Goal: Navigation & Orientation: Find specific page/section

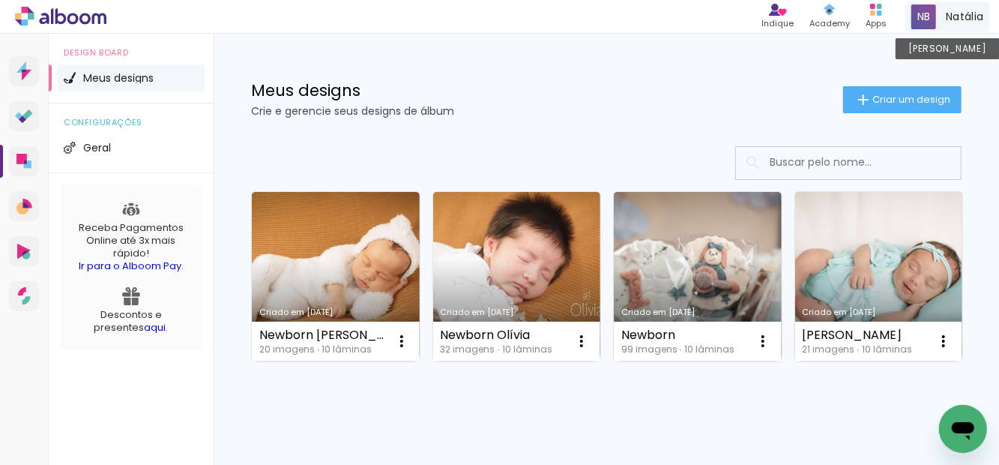
click at [969, 25] on div "Natália Conta Alboom" at bounding box center [948, 16] width 85 height 29
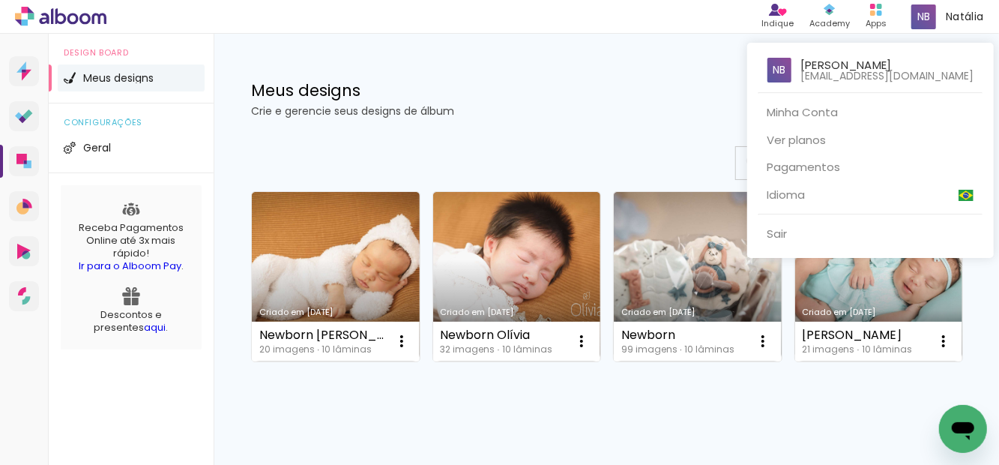
click at [81, 28] on div at bounding box center [499, 232] width 999 height 465
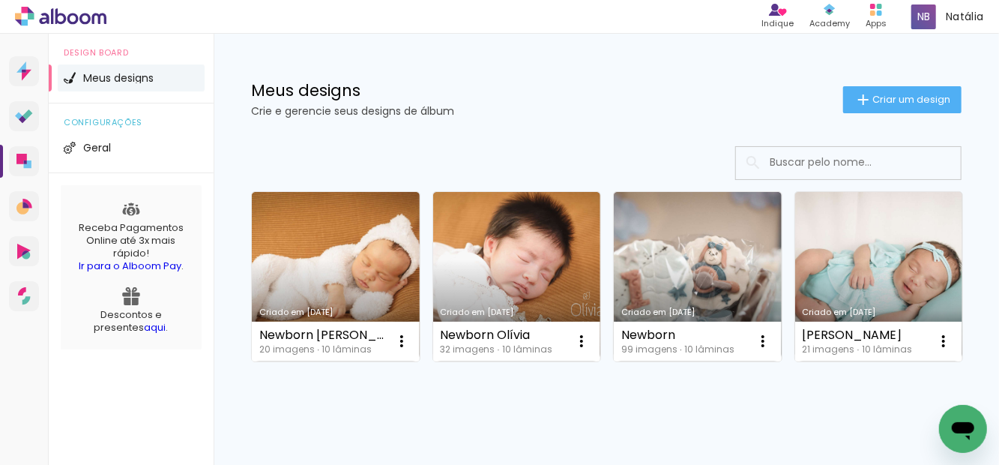
click at [37, 25] on icon at bounding box center [60, 16] width 91 height 19
click at [25, 172] on link "Designbox Diagramação de álbuns" at bounding box center [24, 161] width 30 height 30
click at [34, 208] on link "Alboom CRM Vendas e fluxo de trabalho" at bounding box center [24, 206] width 30 height 30
